Goal: Task Accomplishment & Management: Complete application form

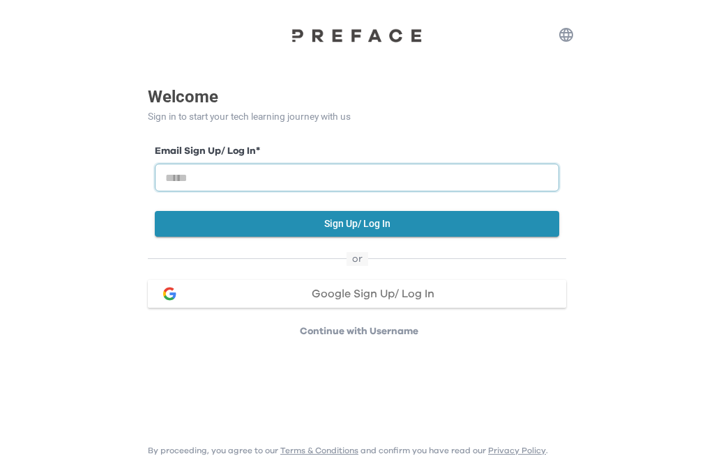
click at [440, 178] on input "email" at bounding box center [357, 178] width 404 height 28
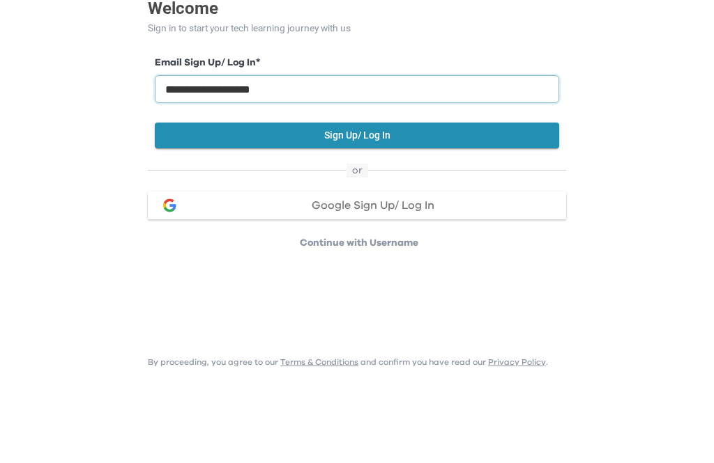
type input "**********"
click at [451, 211] on button "Sign Up/ Log In" at bounding box center [357, 224] width 404 height 26
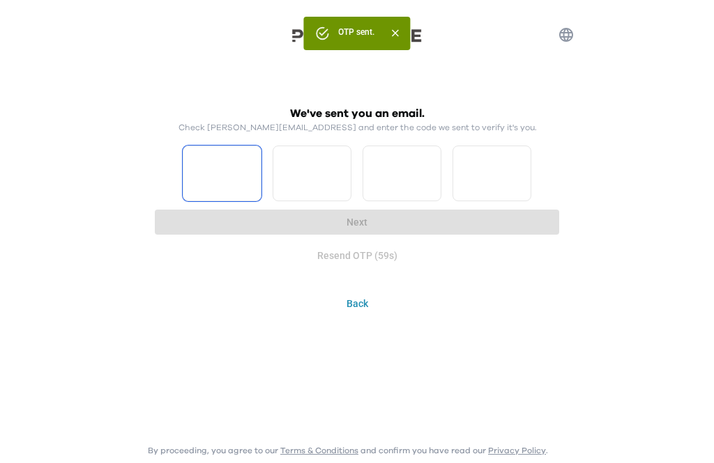
click at [202, 167] on input "Please enter OTP character 1" at bounding box center [222, 174] width 79 height 56
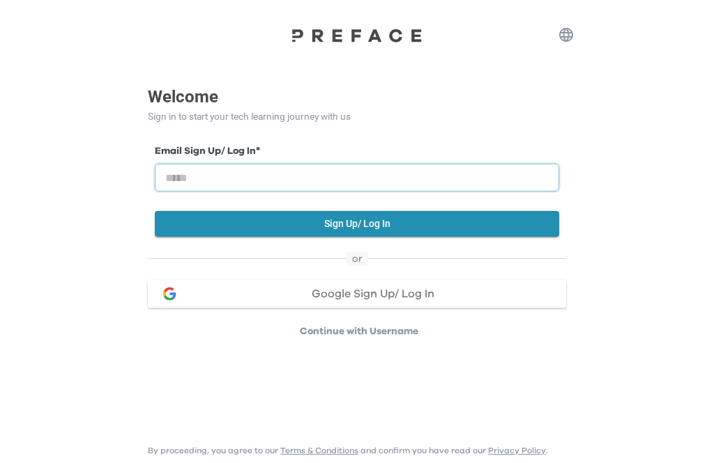
click at [416, 177] on input "email" at bounding box center [357, 178] width 404 height 28
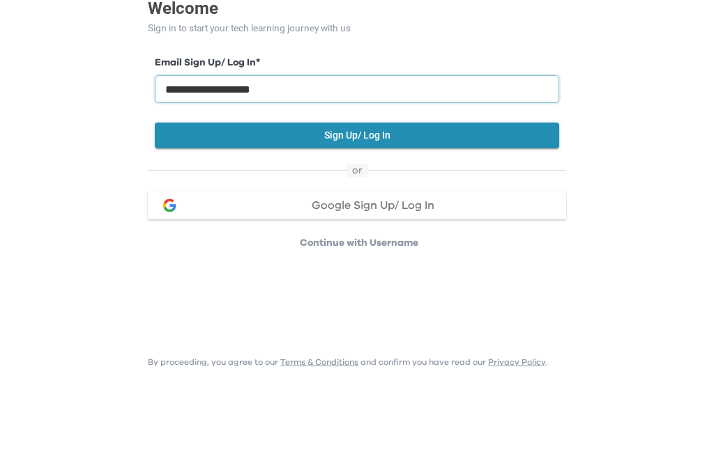
type input "**********"
click at [440, 211] on button "Sign Up/ Log In" at bounding box center [357, 224] width 404 height 26
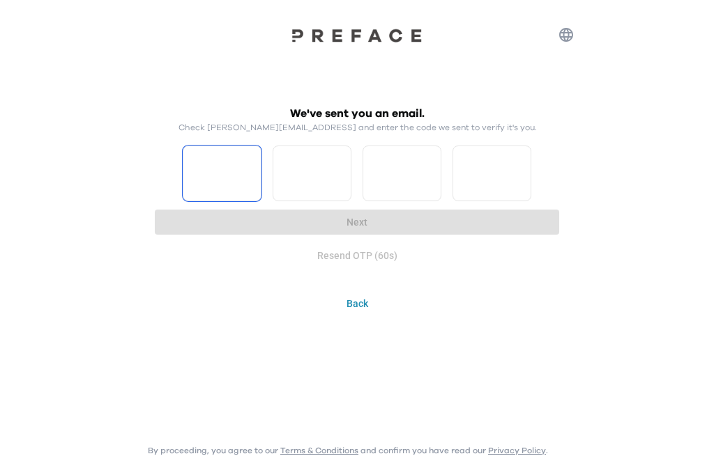
click at [231, 171] on input "Please enter OTP character 1" at bounding box center [222, 174] width 79 height 56
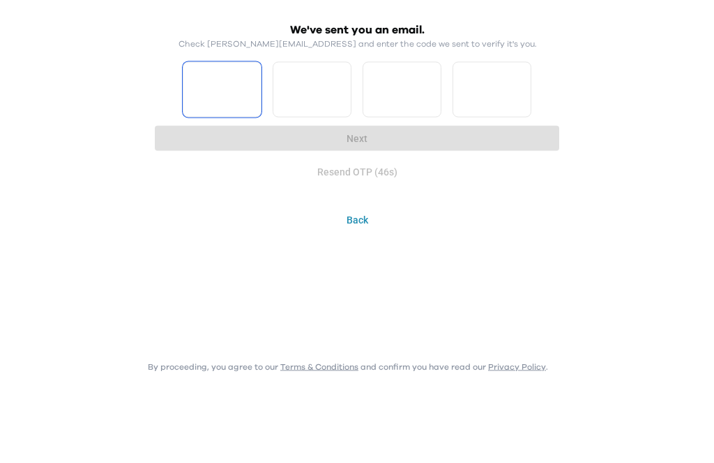
type input "*"
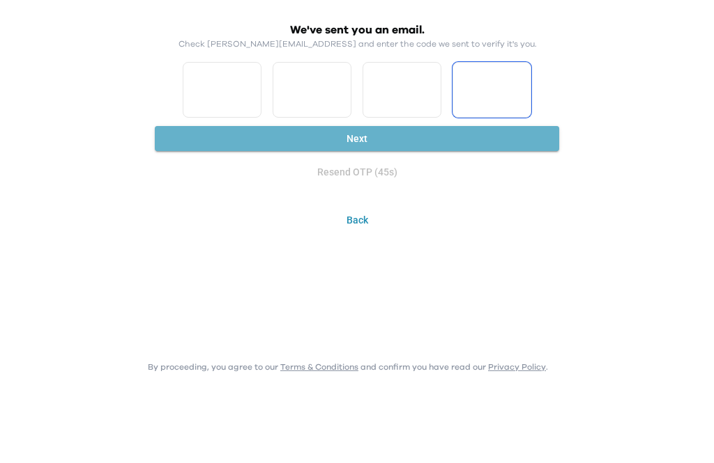
type input "*"
click at [440, 210] on button "Next" at bounding box center [357, 223] width 404 height 26
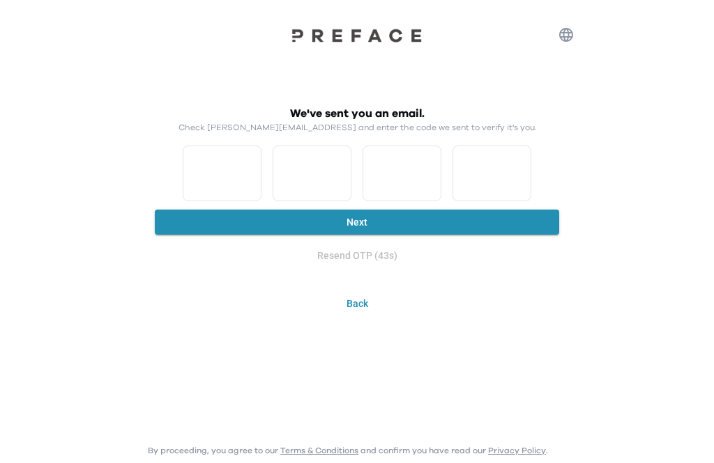
click at [537, 220] on button "Next" at bounding box center [357, 223] width 404 height 26
